Goal: Communication & Community: Answer question/provide support

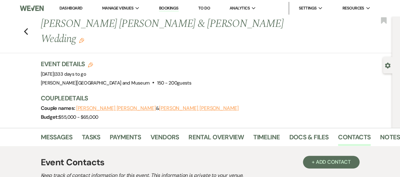
click at [73, 8] on link "Dashboard" at bounding box center [70, 7] width 23 height 5
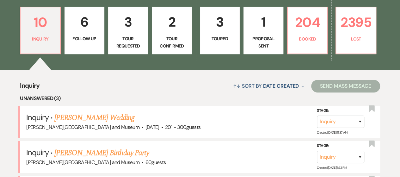
scroll to position [183, 0]
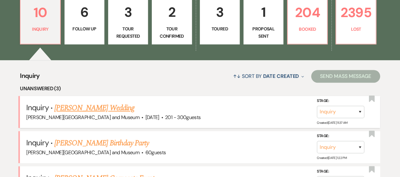
click at [71, 104] on link "[PERSON_NAME] Wedding" at bounding box center [94, 107] width 80 height 11
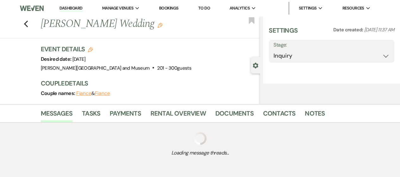
select select "2"
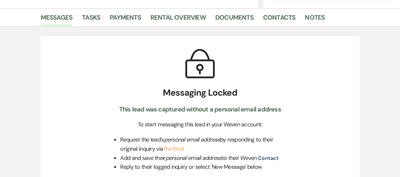
scroll to position [119, 0]
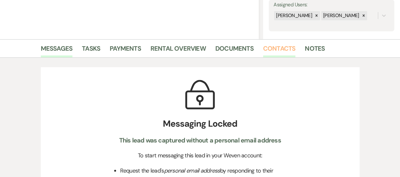
click at [284, 45] on link "Contacts" at bounding box center [279, 50] width 33 height 14
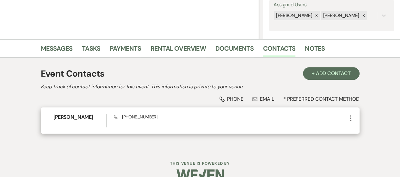
click at [349, 118] on icon "More" at bounding box center [351, 118] width 8 height 8
click at [357, 129] on use "button" at bounding box center [356, 130] width 5 height 5
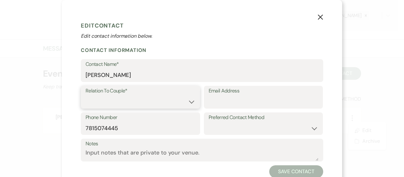
click at [178, 100] on select "Couple Planner Parent of Couple Family Member Friend Other" at bounding box center [141, 101] width 110 height 12
select select "1"
click at [86, 95] on select "Couple Planner Parent of Couple Family Member Friend Other" at bounding box center [141, 101] width 110 height 12
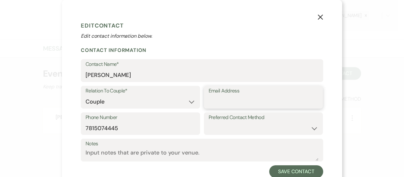
click at [216, 100] on input "Email Address" at bounding box center [264, 101] width 110 height 12
paste input "mailto:[EMAIL_ADDRESS][DOMAIN_NAME]"
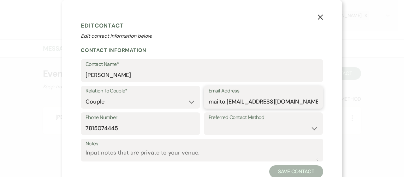
drag, startPoint x: 225, startPoint y: 103, endPoint x: 181, endPoint y: 105, distance: 43.3
click at [181, 105] on div "Relation To Couple* Couple Planner Parent of Couple Family Member Friend Other …" at bounding box center [202, 99] width 243 height 27
type input "[EMAIL_ADDRESS][DOMAIN_NAME]"
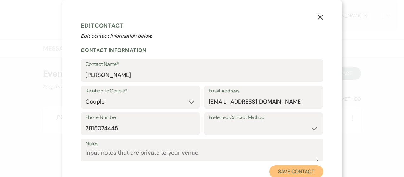
click at [298, 169] on button "Save Contact" at bounding box center [296, 171] width 54 height 13
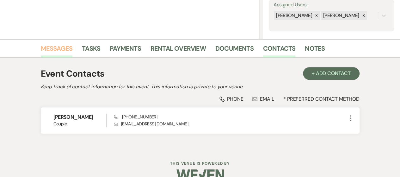
click at [59, 45] on link "Messages" at bounding box center [57, 50] width 32 height 14
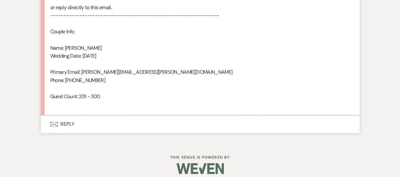
scroll to position [454, 0]
click at [72, 124] on button "Envelope Reply" at bounding box center [200, 125] width 318 height 18
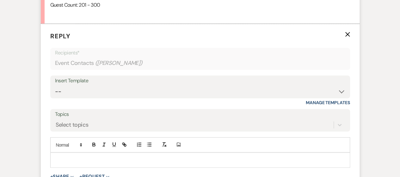
scroll to position [546, 0]
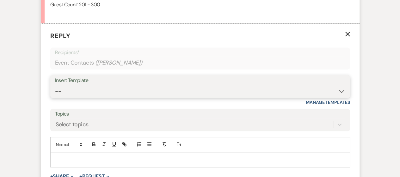
click at [96, 88] on select "-- Weven Planning Portal Introduction (Booked Events) Checking In Planning Foll…" at bounding box center [200, 91] width 290 height 12
select select "4936"
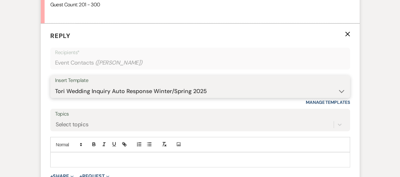
click at [55, 85] on select "-- Weven Planning Portal Introduction (Booked Events) Checking In Planning Foll…" at bounding box center [200, 91] width 290 height 12
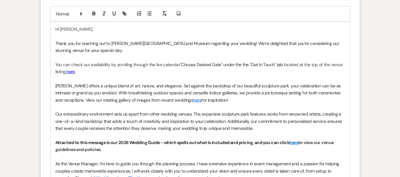
scroll to position [904, 0]
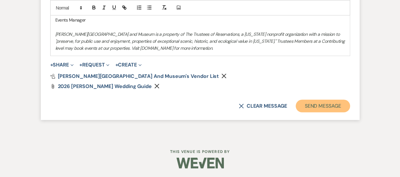
click at [319, 103] on button "Send Message" at bounding box center [322, 106] width 54 height 13
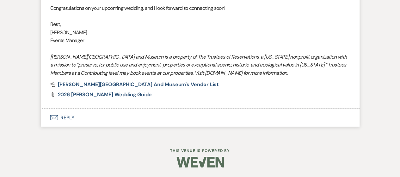
scroll to position [813, 0]
